Goal: Navigation & Orientation: Find specific page/section

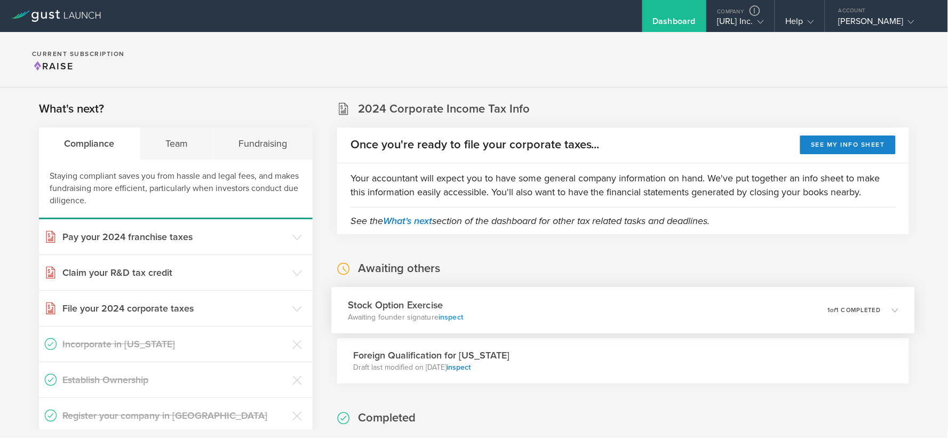
click at [450, 316] on link "inspect" at bounding box center [450, 316] width 25 height 9
